Goal: Book appointment/travel/reservation

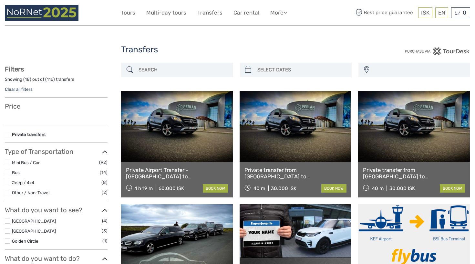
select select
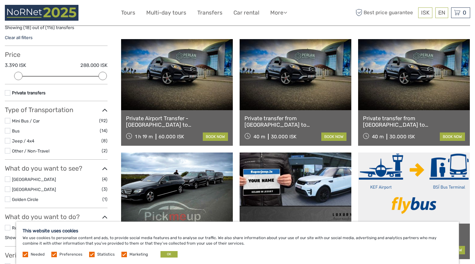
scroll to position [57, 0]
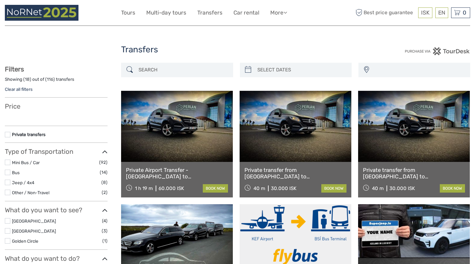
select select
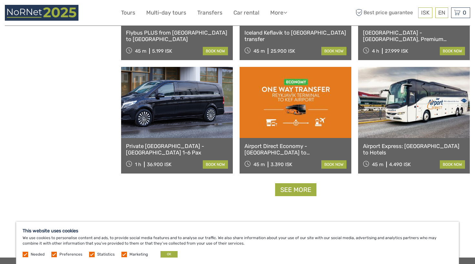
scroll to position [595, 0]
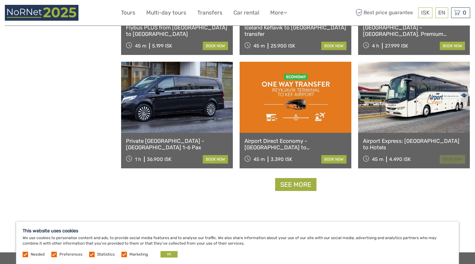
click at [443, 160] on link "book now" at bounding box center [451, 159] width 25 height 8
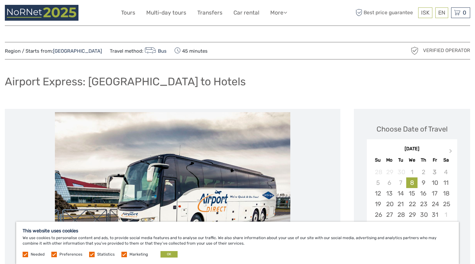
click at [123, 255] on label at bounding box center [123, 253] width 5 height 5
click at [0, 0] on input "checkbox" at bounding box center [0, 0] width 0 height 0
click at [89, 255] on label at bounding box center [91, 253] width 5 height 5
click at [0, 0] on input "checkbox" at bounding box center [0, 0] width 0 height 0
click at [58, 255] on span "Preferences" at bounding box center [67, 253] width 32 height 5
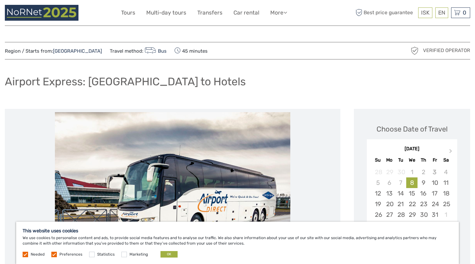
click at [57, 255] on span "Preferences" at bounding box center [67, 253] width 32 height 5
click at [56, 255] on label at bounding box center [53, 253] width 5 height 5
click at [0, 0] on input "checkbox" at bounding box center [0, 0] width 0 height 0
click at [167, 254] on button "OK" at bounding box center [168, 254] width 17 height 6
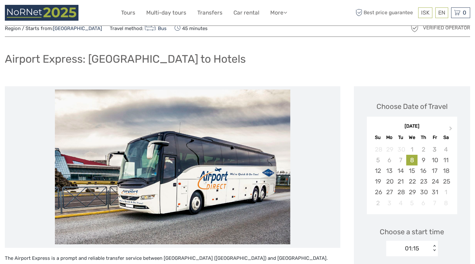
scroll to position [27, 0]
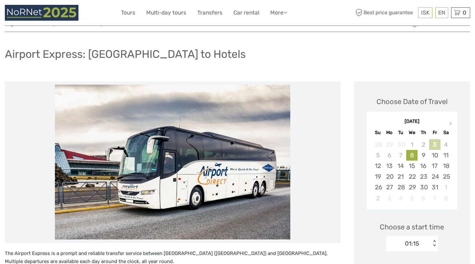
click at [432, 146] on div "3" at bounding box center [434, 144] width 11 height 11
click at [434, 145] on div "3" at bounding box center [434, 144] width 11 height 11
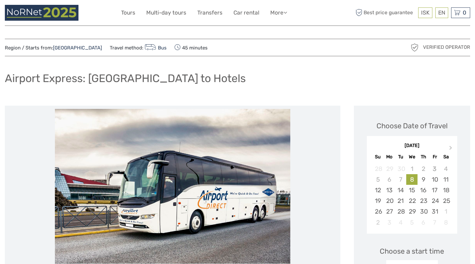
scroll to position [0, 0]
